Goal: Information Seeking & Learning: Obtain resource

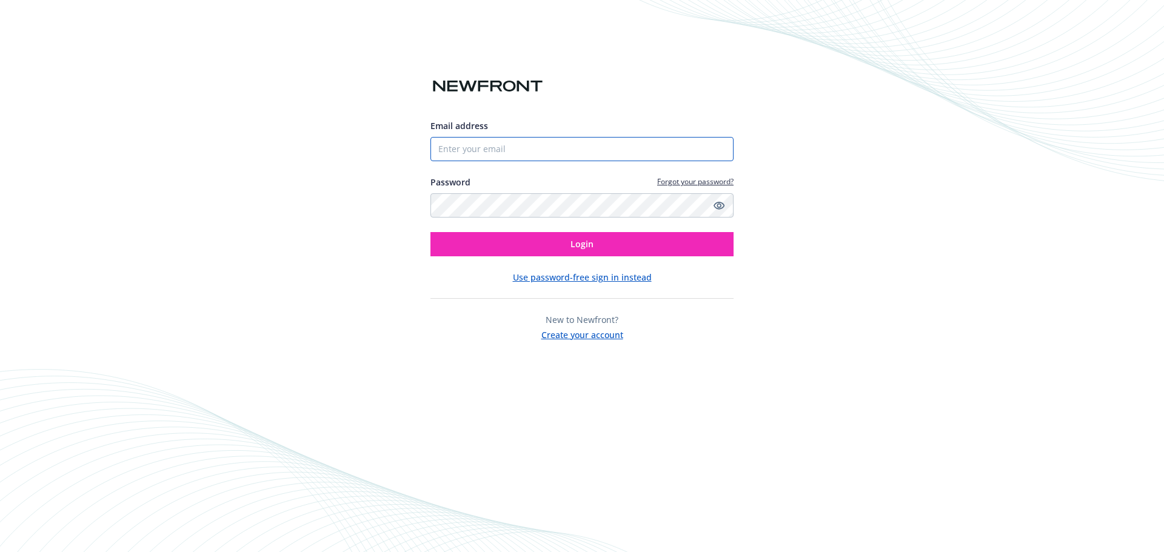
click at [501, 147] on input "Email address" at bounding box center [582, 149] width 303 height 24
type input "7043691312"
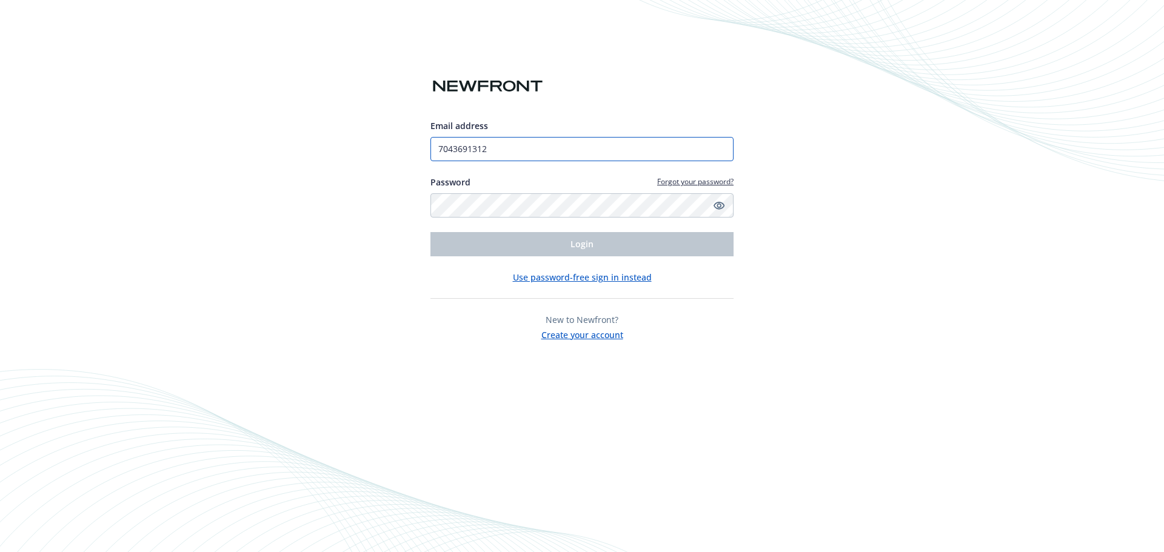
click at [497, 148] on input "7043691312" at bounding box center [582, 149] width 303 height 24
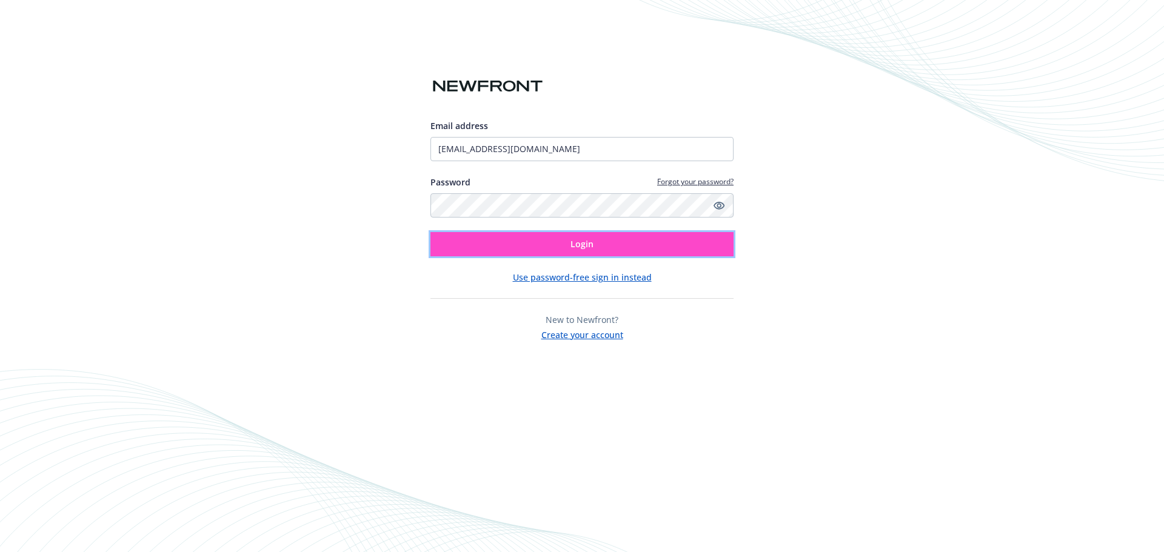
click at [518, 249] on button "Login" at bounding box center [582, 244] width 303 height 24
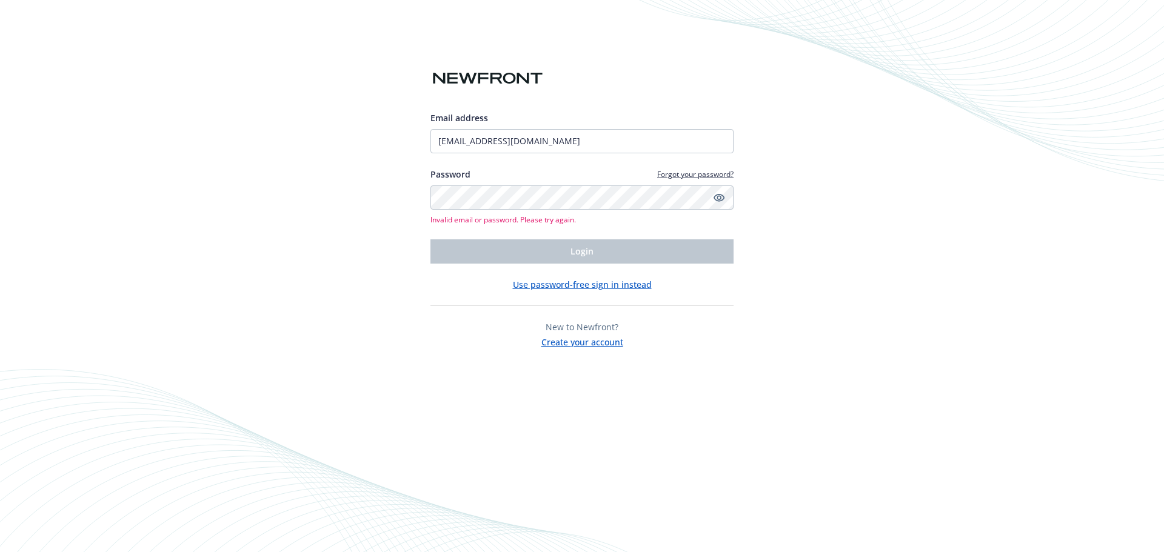
click at [568, 184] on div "Password Forgot your password? Invalid email or password. Please try again." at bounding box center [582, 196] width 303 height 57
click at [719, 197] on icon "Show password" at bounding box center [719, 197] width 11 height 11
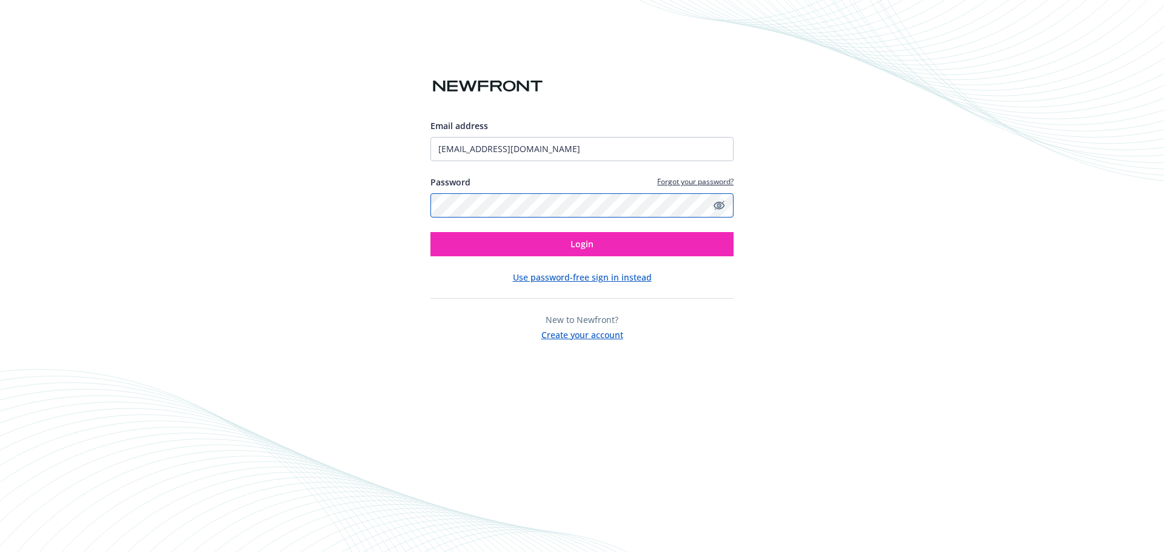
click at [431, 232] on button "Login" at bounding box center [582, 244] width 303 height 24
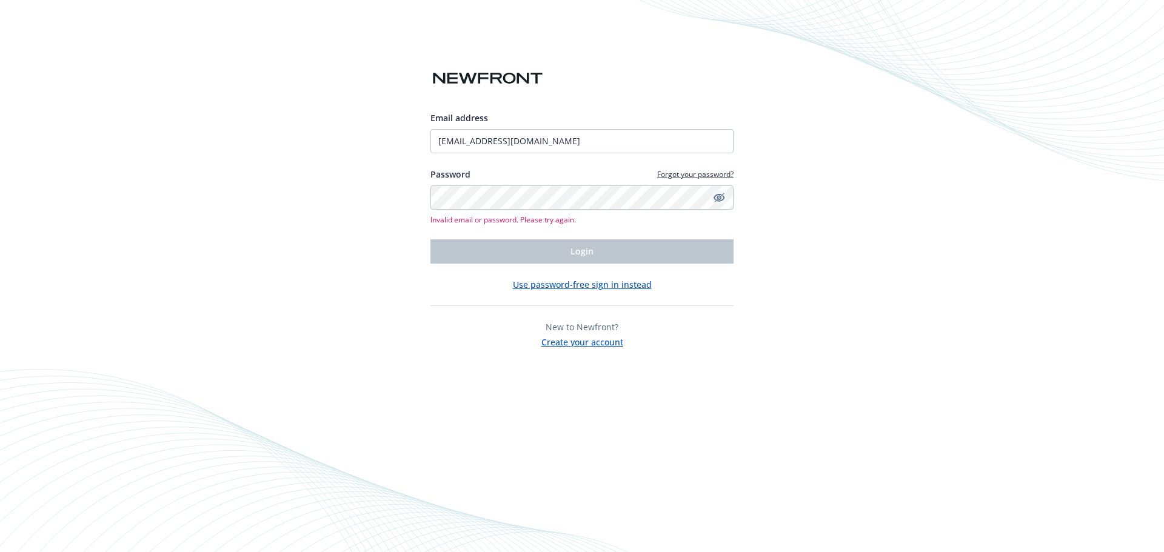
click at [501, 429] on div "Email address mernaw@clearstar.net Password Forgot your password? Invalid email…" at bounding box center [582, 276] width 1164 height 552
click at [471, 143] on input "mernaw@clearstar.net" at bounding box center [582, 141] width 303 height 24
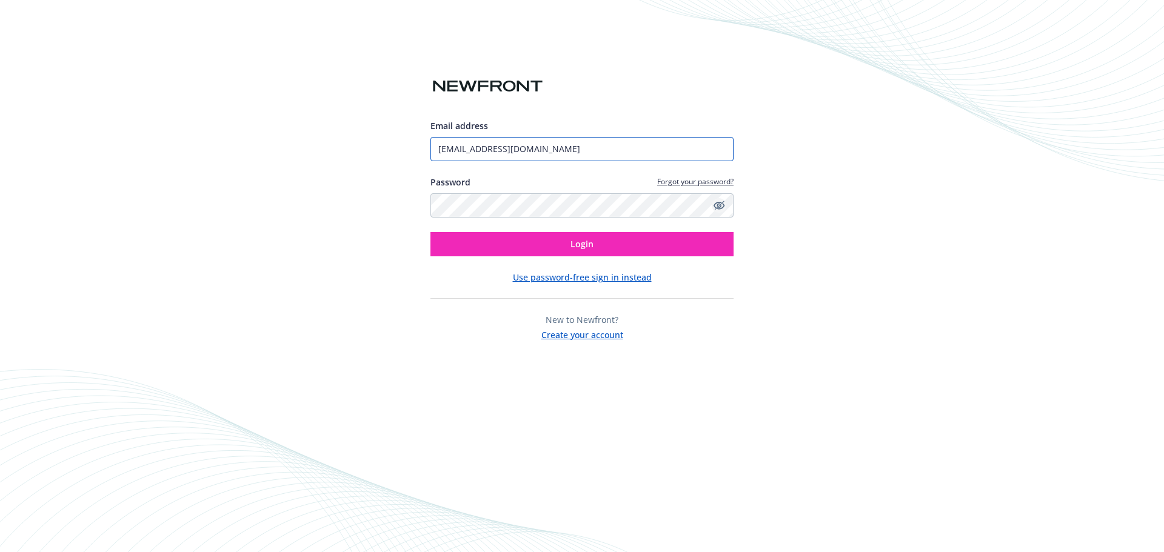
type input "[EMAIL_ADDRESS][DOMAIN_NAME]"
click at [431, 232] on button "Login" at bounding box center [582, 244] width 303 height 24
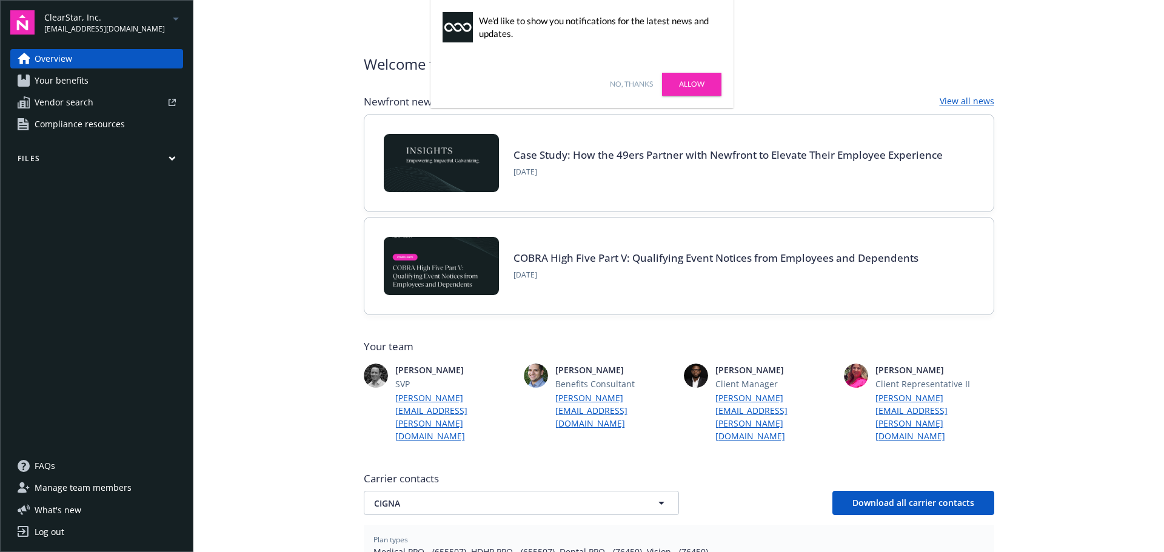
click at [84, 163] on button "Files" at bounding box center [96, 160] width 173 height 15
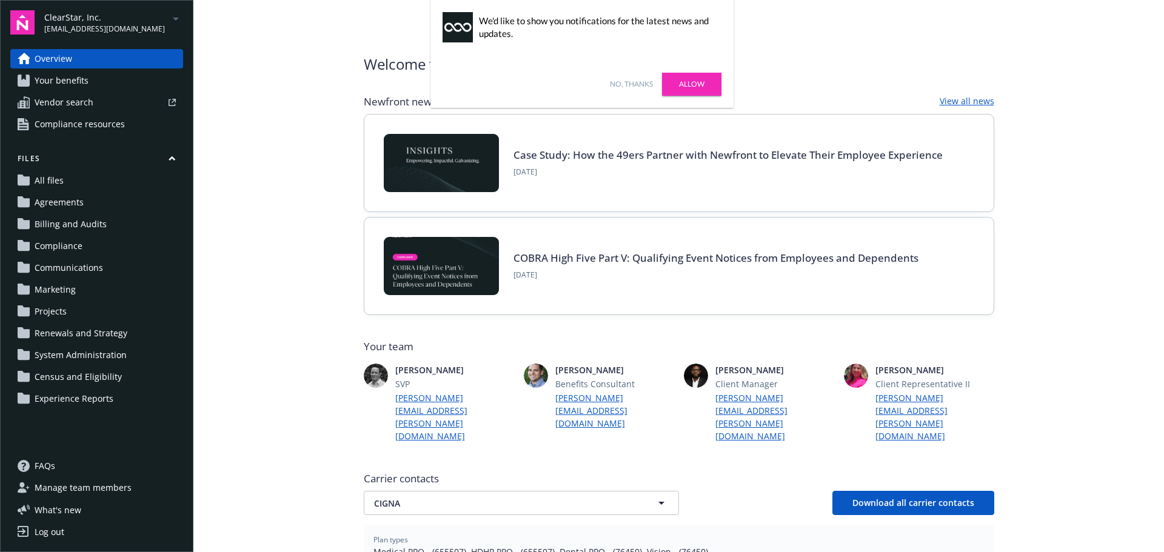
click at [56, 205] on span "Agreements" at bounding box center [59, 202] width 49 height 19
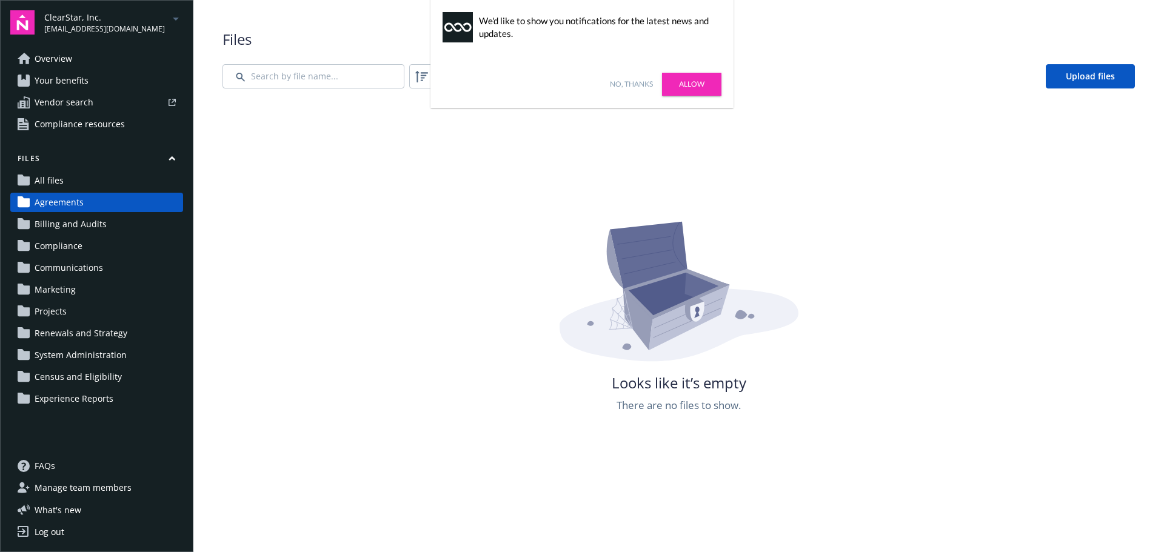
click at [696, 81] on link "Allow" at bounding box center [691, 84] width 59 height 23
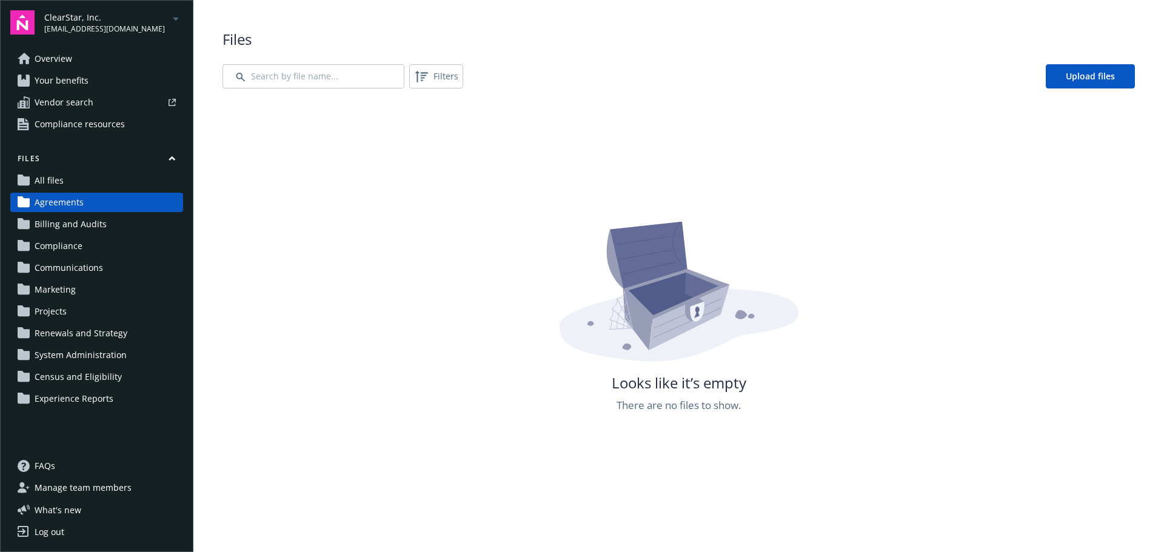
click at [80, 253] on link "Compliance" at bounding box center [96, 246] width 173 height 19
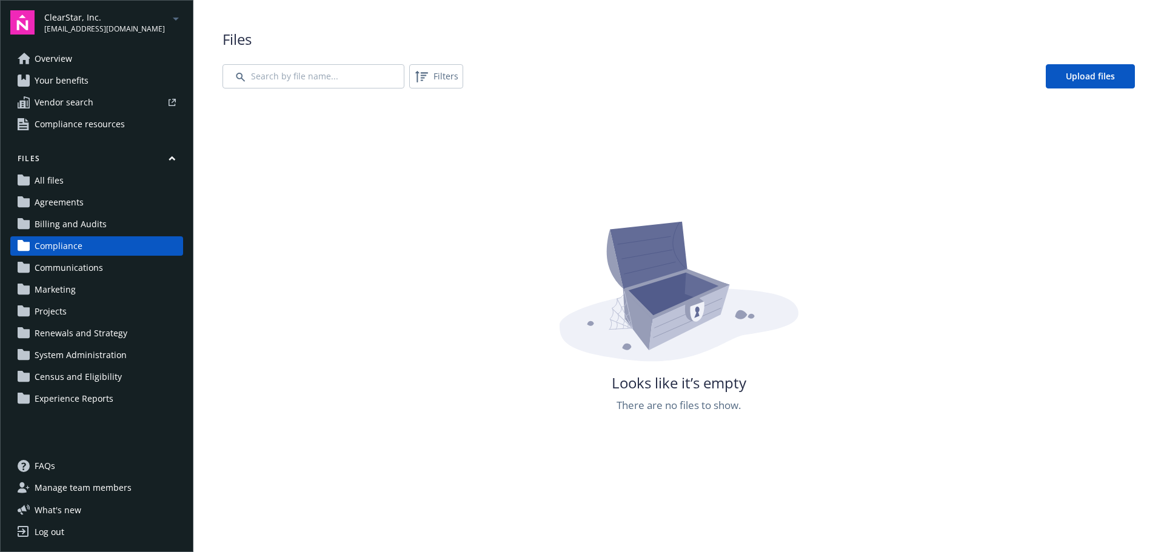
click at [83, 269] on span "Communications" at bounding box center [69, 267] width 69 height 19
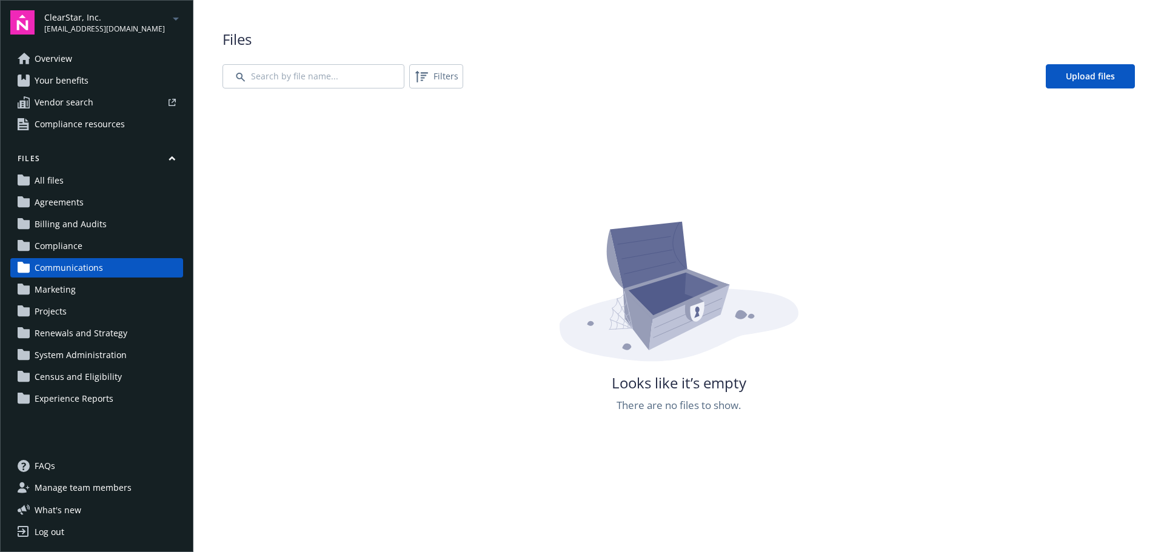
click at [52, 55] on span "Overview" at bounding box center [54, 58] width 38 height 19
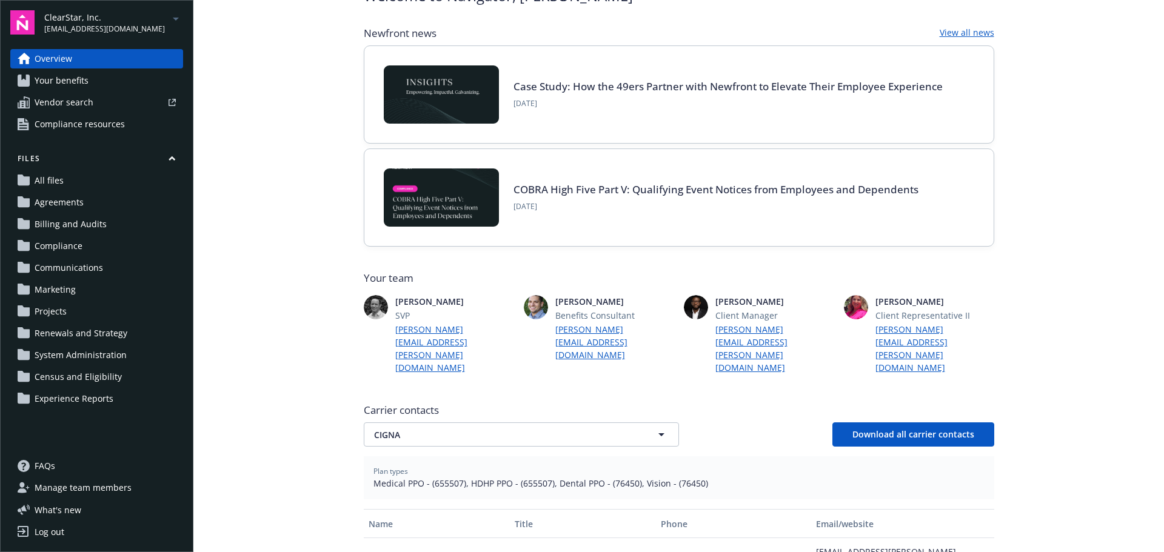
scroll to position [61, 0]
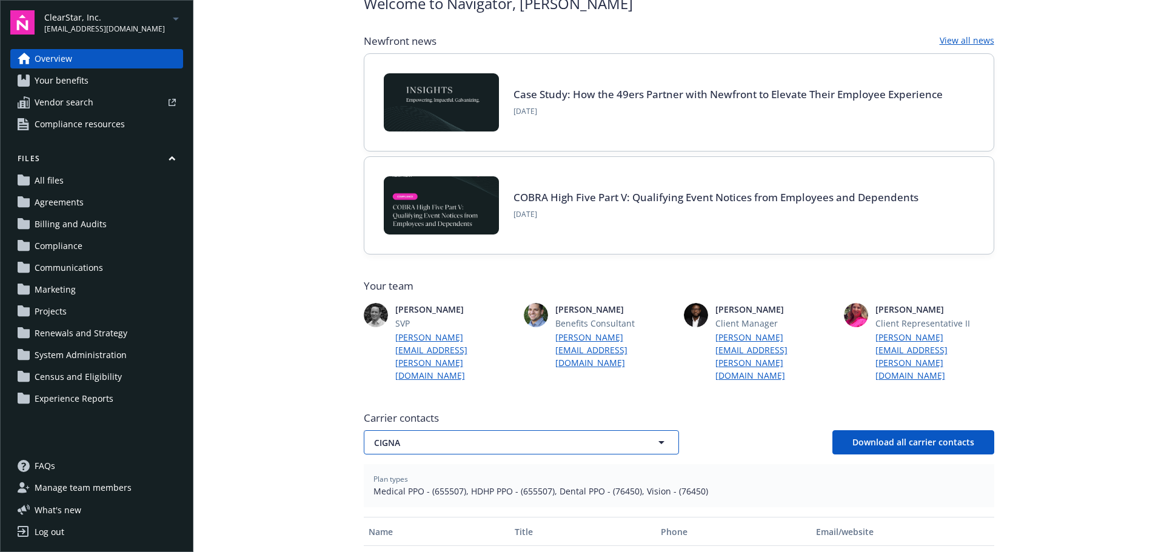
click at [455, 437] on span "CIGNA" at bounding box center [500, 443] width 252 height 13
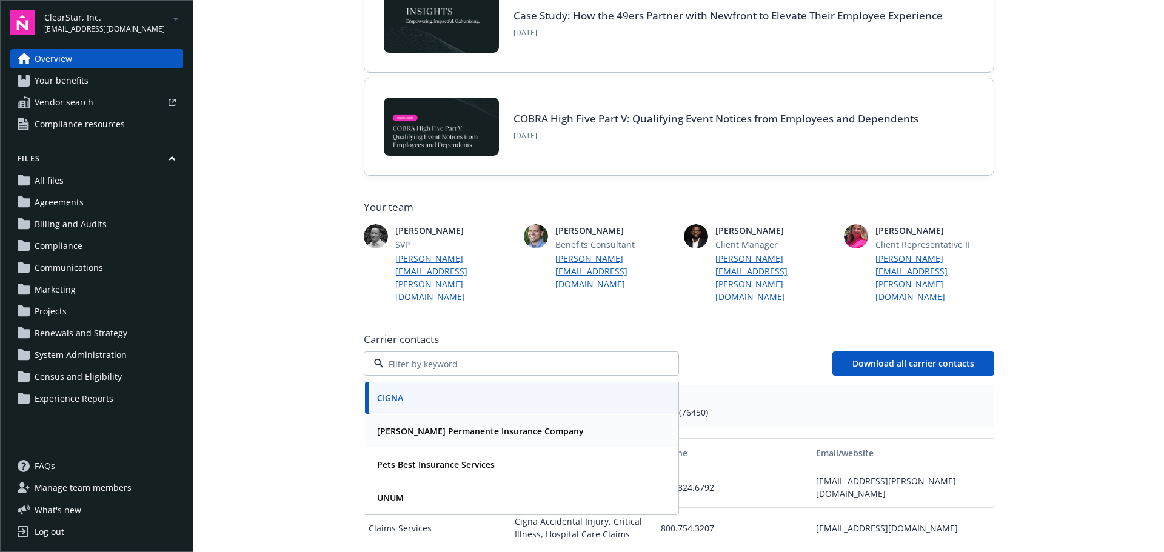
scroll to position [182, 0]
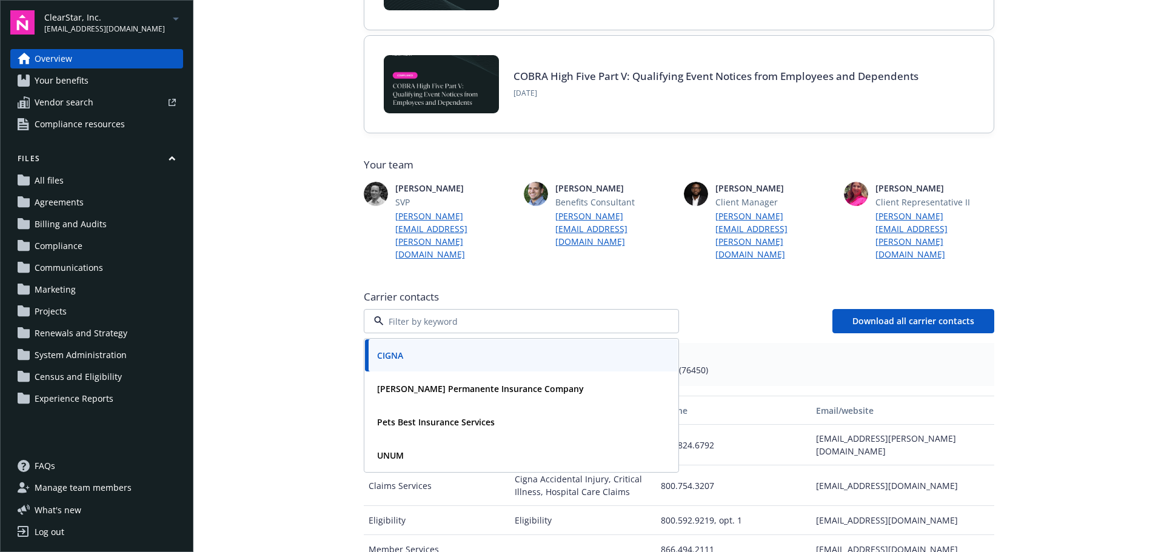
click at [305, 468] on main "Welcome to Navigator , [PERSON_NAME] Newfront news View all news Case Study: Ho…" at bounding box center [678, 276] width 971 height 552
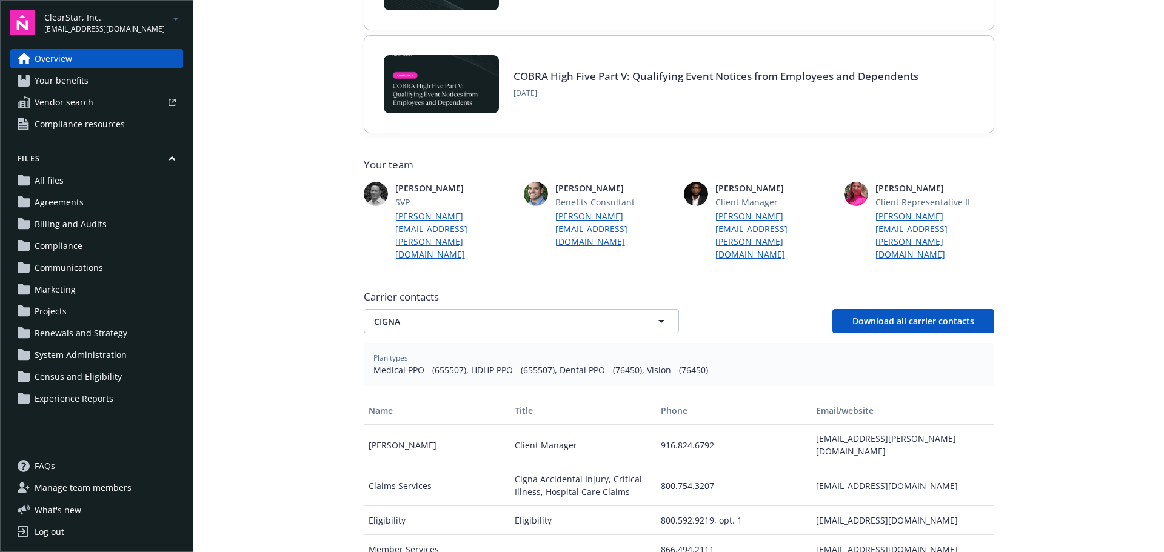
click at [55, 264] on span "Communications" at bounding box center [69, 267] width 69 height 19
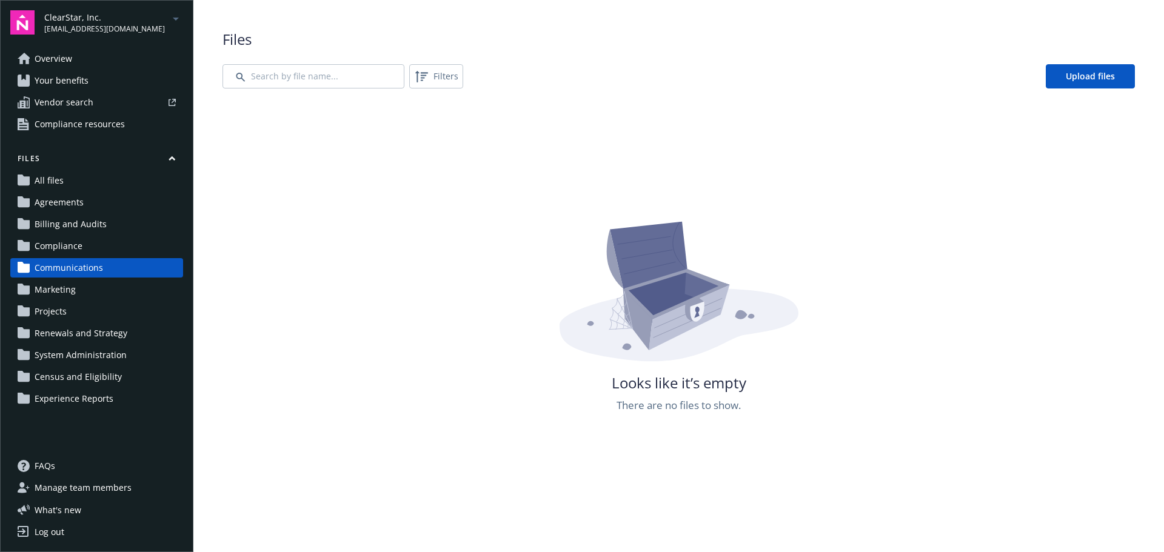
click at [53, 236] on div "Files All files Agreements Billing and Audits Compliance Communications Marketi…" at bounding box center [96, 280] width 173 height 255
click at [52, 243] on span "Compliance" at bounding box center [59, 246] width 48 height 19
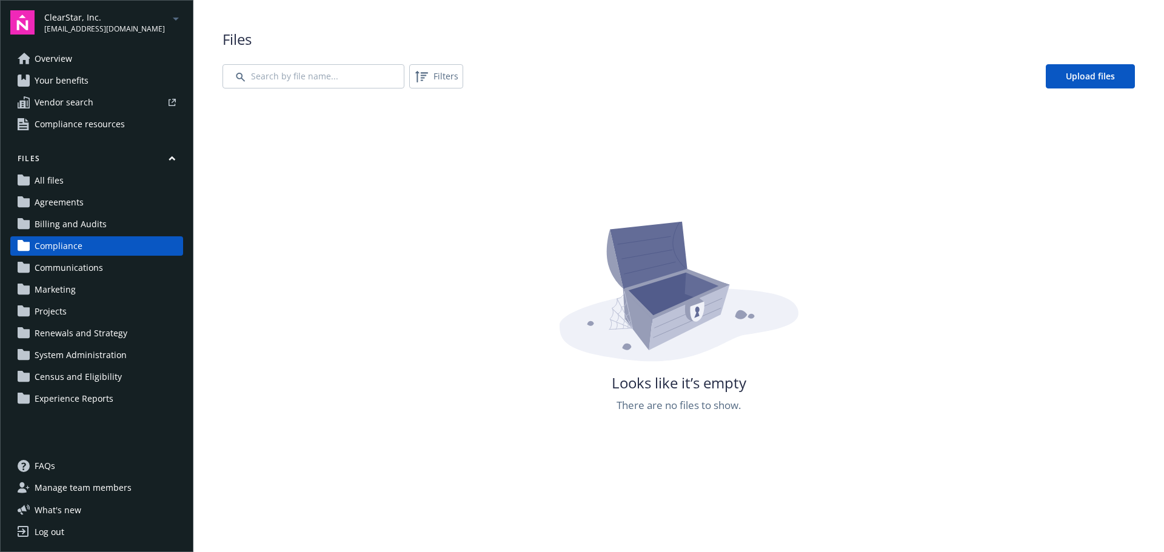
click at [57, 225] on span "Billing and Audits" at bounding box center [71, 224] width 72 height 19
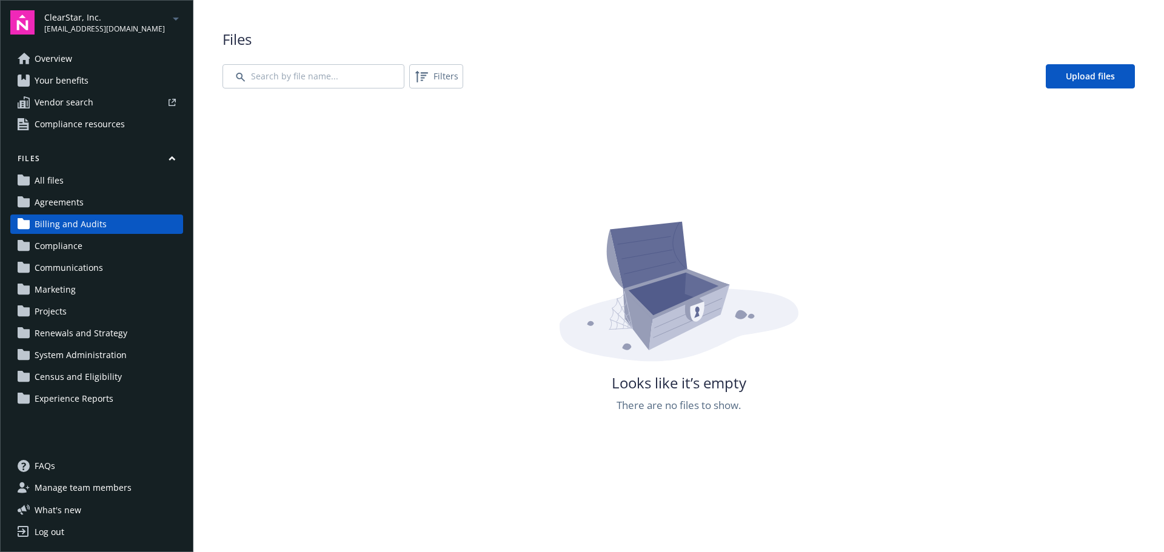
click at [74, 168] on button "Files" at bounding box center [96, 160] width 173 height 15
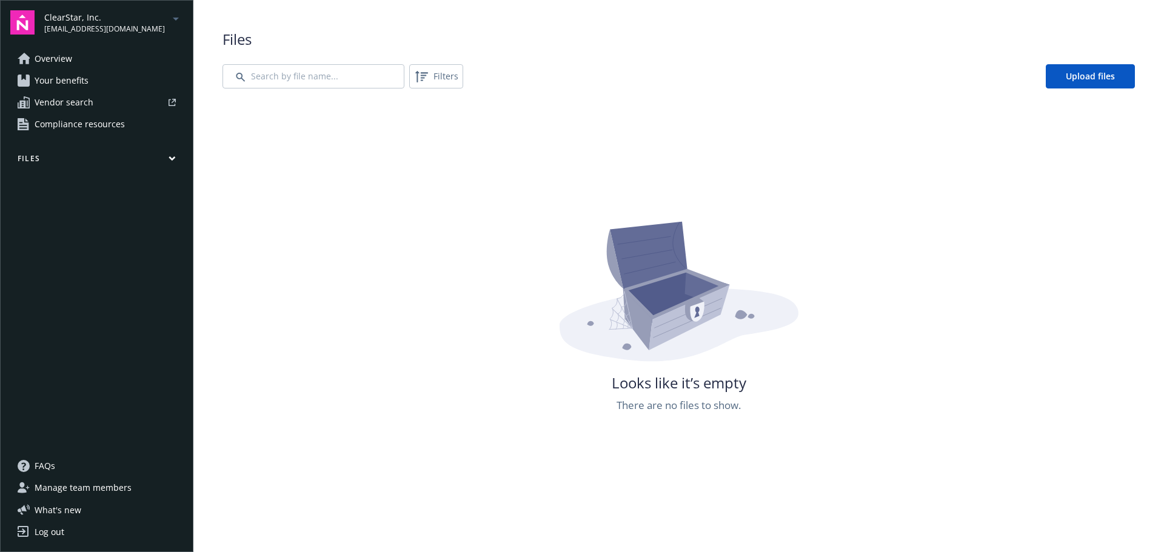
click at [74, 168] on button "Files" at bounding box center [96, 160] width 173 height 15
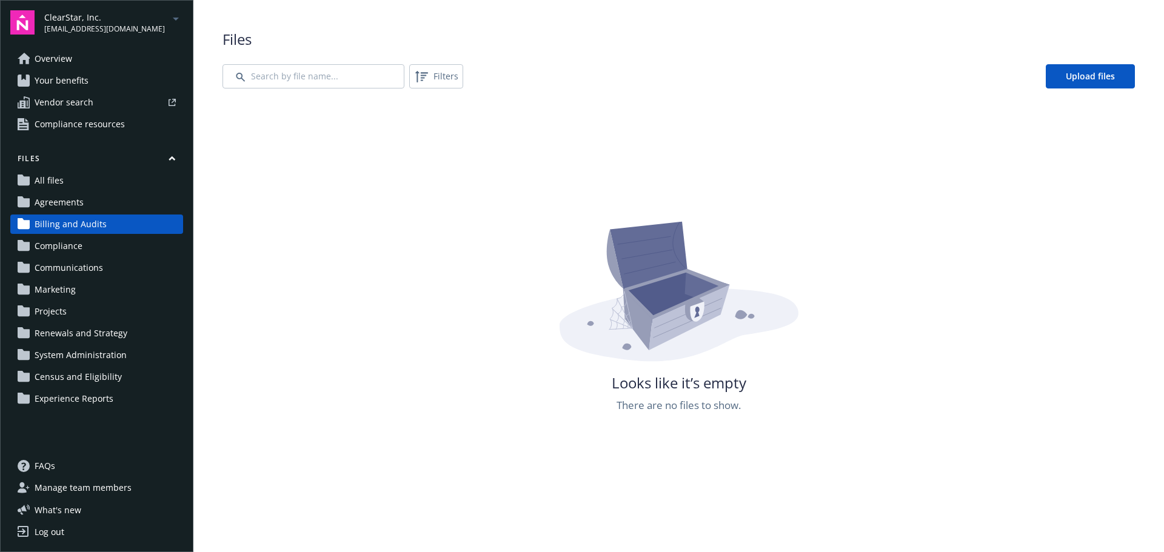
click at [61, 185] on span "All files" at bounding box center [49, 180] width 29 height 19
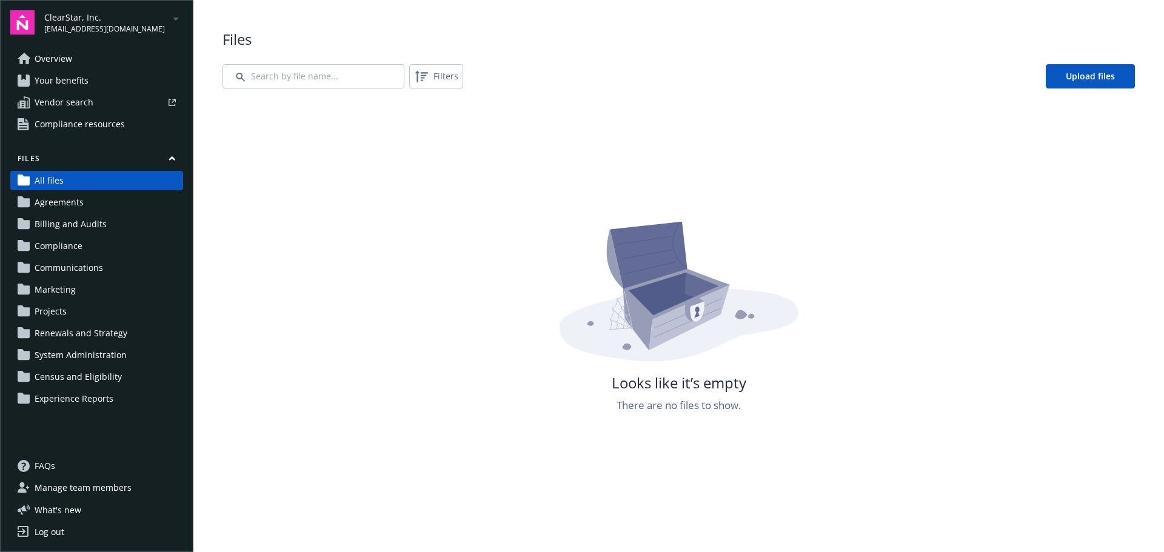
click at [68, 128] on span "Compliance resources" at bounding box center [80, 124] width 90 height 19
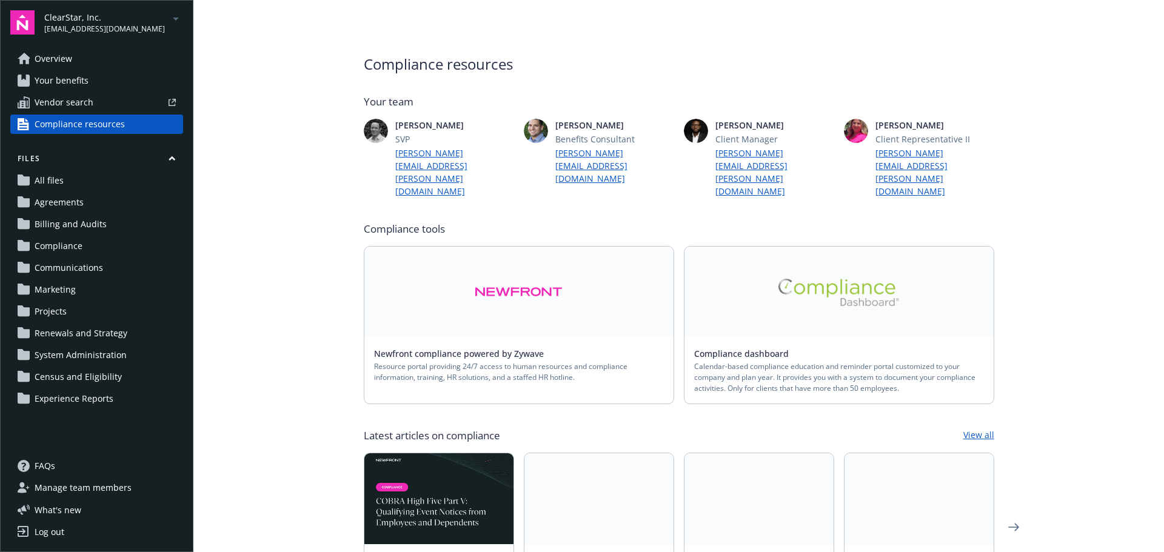
click at [244, 255] on main "Compliance resources Your team [PERSON_NAME] SVP [PERSON_NAME][EMAIL_ADDRESS][P…" at bounding box center [678, 276] width 971 height 552
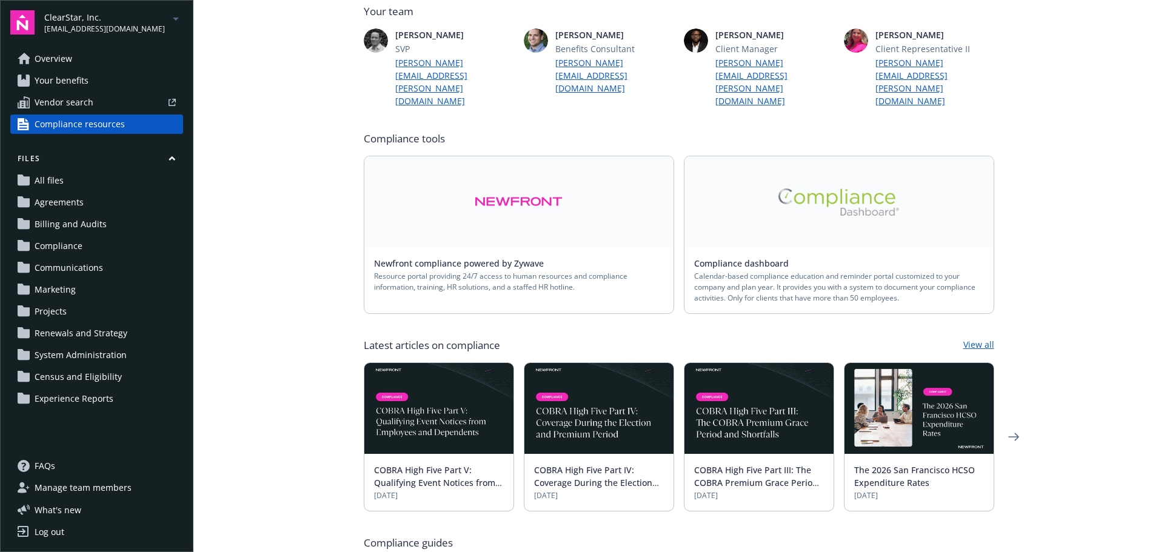
scroll to position [243, 0]
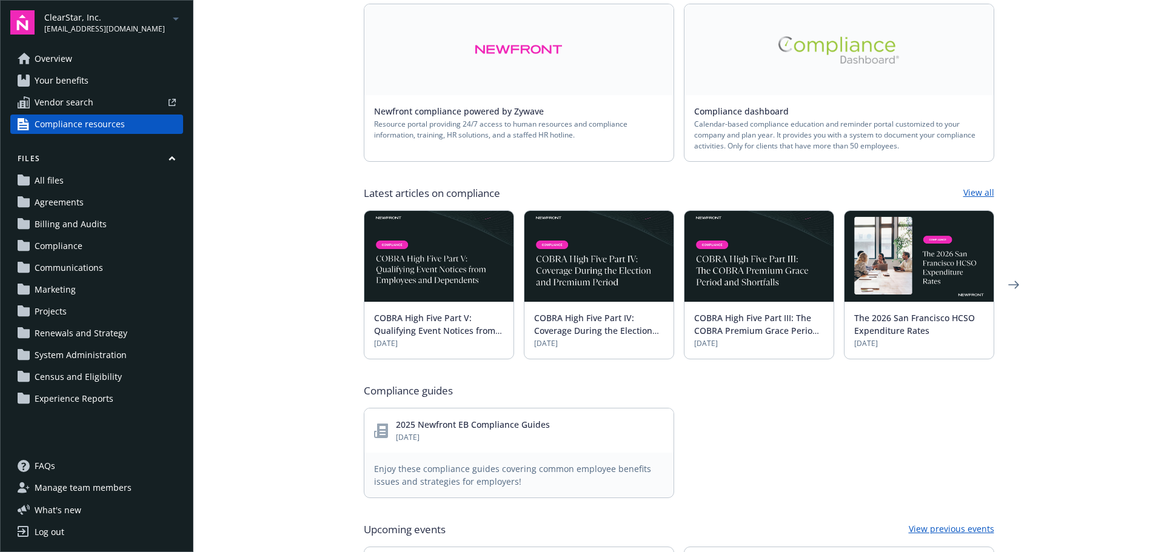
click at [310, 409] on main "Compliance resources Your team [PERSON_NAME] SVP [PERSON_NAME][EMAIL_ADDRESS][P…" at bounding box center [678, 276] width 971 height 552
